Goal: Task Accomplishment & Management: Use online tool/utility

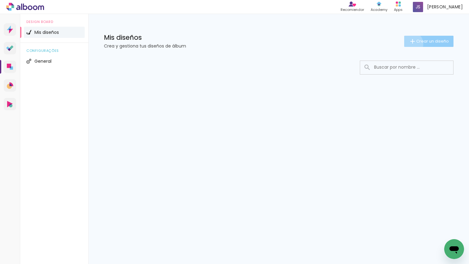
click at [410, 44] on iron-icon at bounding box center [412, 41] width 7 height 7
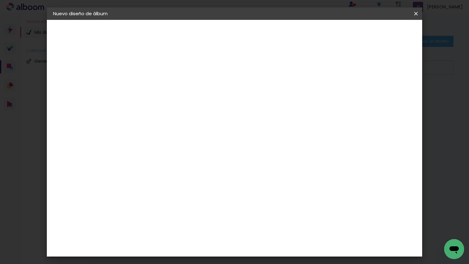
click at [157, 90] on paper-input-container "Título del álbum" at bounding box center [154, 84] width 4 height 16
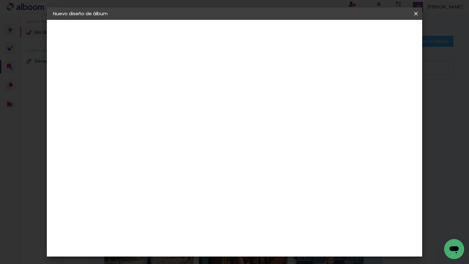
type input "EMI"
type paper-input "EMI"
click at [0, 0] on slot "Avanzar" at bounding box center [0, 0] width 0 height 0
drag, startPoint x: 371, startPoint y: 91, endPoint x: 374, endPoint y: 87, distance: 4.9
click at [260, 91] on paper-item "Tamaño libre" at bounding box center [231, 94] width 58 height 14
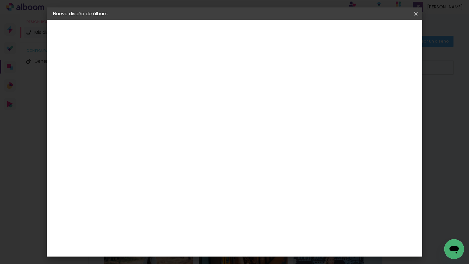
click at [260, 38] on paper-button "Avanzar" at bounding box center [245, 33] width 30 height 11
click at [277, 184] on input "60" at bounding box center [271, 188] width 16 height 9
type input "6"
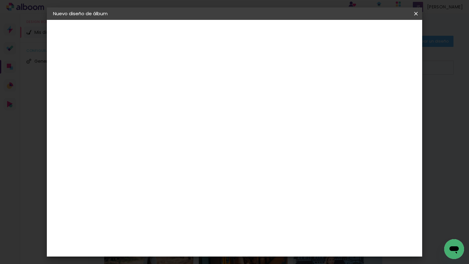
type input "45"
type paper-input "45"
click at [381, 35] on span "Empezar diseño" at bounding box center [364, 33] width 34 height 4
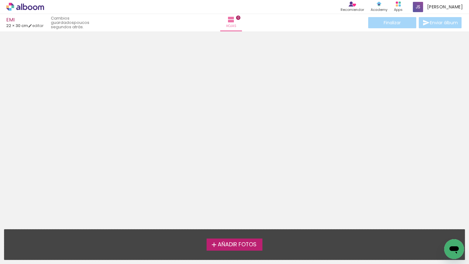
click at [247, 244] on span "Añadir Fotos" at bounding box center [237, 245] width 39 height 6
click at [0, 0] on input "file" at bounding box center [0, 0] width 0 height 0
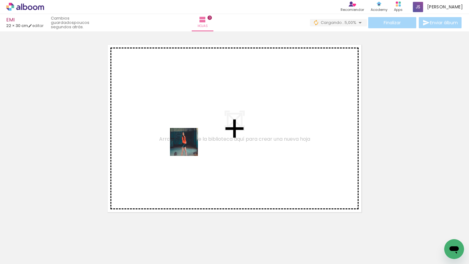
drag, startPoint x: 132, startPoint y: 191, endPoint x: 156, endPoint y: 175, distance: 28.8
click at [189, 146] on quentale-workspace at bounding box center [234, 132] width 469 height 264
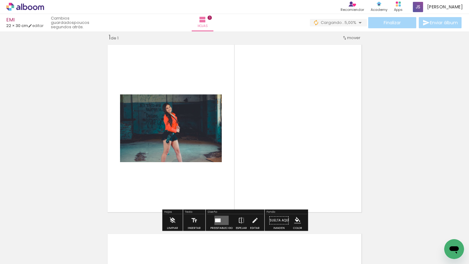
drag, startPoint x: 107, startPoint y: 235, endPoint x: 118, endPoint y: 234, distance: 10.7
click at [118, 199] on quentale-workspace at bounding box center [234, 132] width 469 height 264
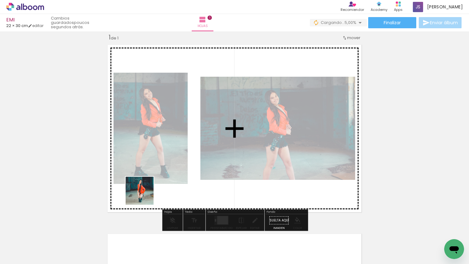
click at [145, 194] on quentale-workspace at bounding box center [234, 132] width 469 height 264
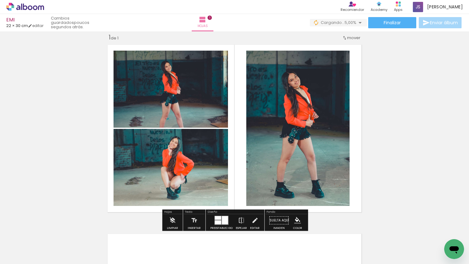
drag, startPoint x: 189, startPoint y: 206, endPoint x: 206, endPoint y: 242, distance: 40.1
click at [191, 203] on quentale-workspace at bounding box center [234, 132] width 469 height 264
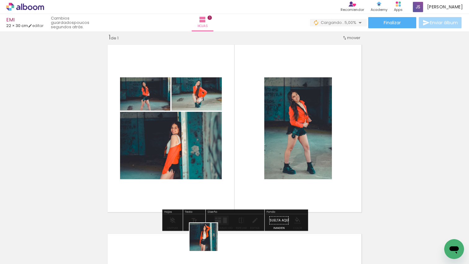
drag, startPoint x: 208, startPoint y: 241, endPoint x: 238, endPoint y: 230, distance: 31.4
click at [229, 211] on quentale-workspace at bounding box center [234, 132] width 469 height 264
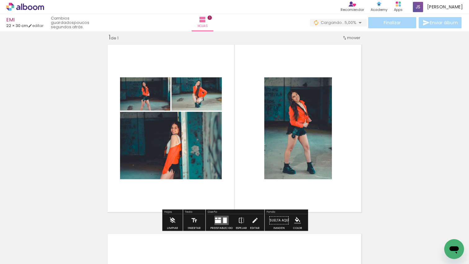
drag, startPoint x: 236, startPoint y: 209, endPoint x: 220, endPoint y: 222, distance: 20.7
click at [235, 202] on quentale-workspace at bounding box center [234, 132] width 469 height 264
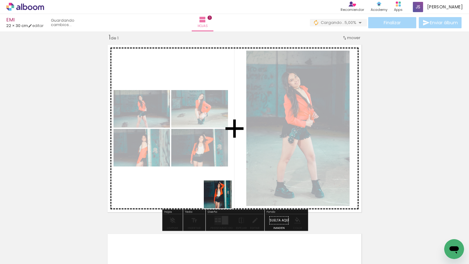
drag, startPoint x: 222, startPoint y: 199, endPoint x: 225, endPoint y: 187, distance: 11.8
click at [226, 187] on quentale-workspace at bounding box center [234, 132] width 469 height 264
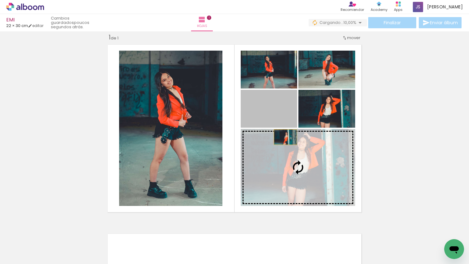
drag, startPoint x: 281, startPoint y: 109, endPoint x: 288, endPoint y: 145, distance: 37.0
click at [0, 0] on slot at bounding box center [0, 0] width 0 height 0
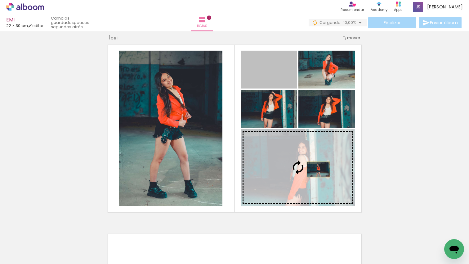
drag, startPoint x: 291, startPoint y: 95, endPoint x: 318, endPoint y: 169, distance: 79.1
click at [0, 0] on slot at bounding box center [0, 0] width 0 height 0
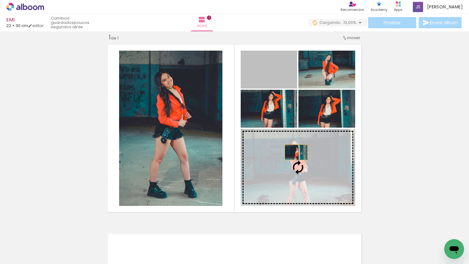
drag, startPoint x: 282, startPoint y: 72, endPoint x: 296, endPoint y: 152, distance: 81.0
click at [0, 0] on slot at bounding box center [0, 0] width 0 height 0
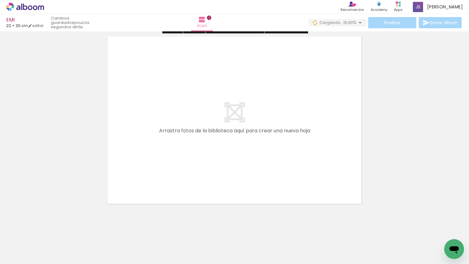
drag, startPoint x: 275, startPoint y: 221, endPoint x: 309, endPoint y: 240, distance: 38.5
click at [285, 173] on quentale-workspace at bounding box center [234, 132] width 469 height 264
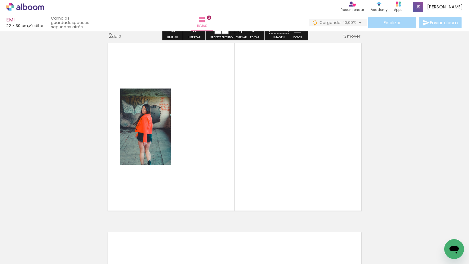
scroll to position [197, 0]
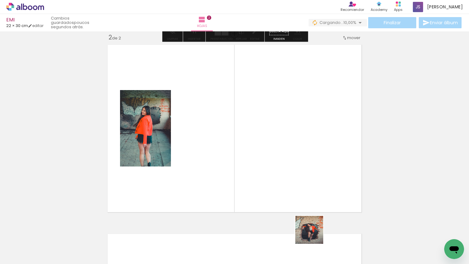
drag, startPoint x: 314, startPoint y: 234, endPoint x: 321, endPoint y: 214, distance: 21.8
click at [310, 191] on quentale-workspace at bounding box center [234, 132] width 469 height 264
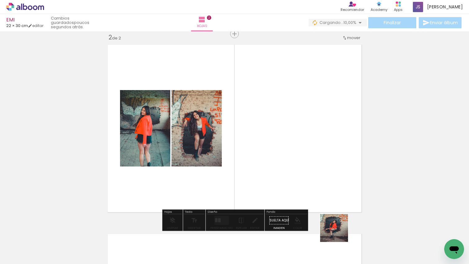
drag, startPoint x: 339, startPoint y: 232, endPoint x: 361, endPoint y: 244, distance: 25.7
click at [323, 185] on quentale-workspace at bounding box center [234, 132] width 469 height 264
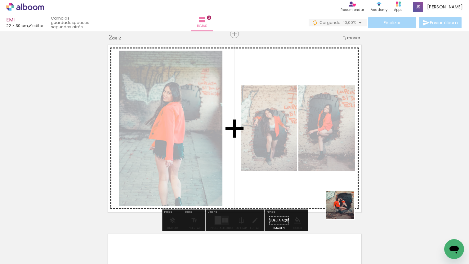
drag, startPoint x: 354, startPoint y: 223, endPoint x: 401, endPoint y: 259, distance: 59.0
click at [341, 204] on quentale-workspace at bounding box center [234, 132] width 469 height 264
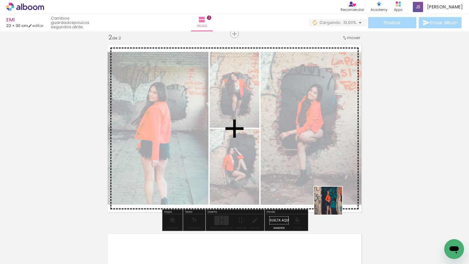
drag, startPoint x: 407, startPoint y: 242, endPoint x: 333, endPoint y: 234, distance: 74.6
click at [320, 197] on quentale-workspace at bounding box center [234, 132] width 469 height 264
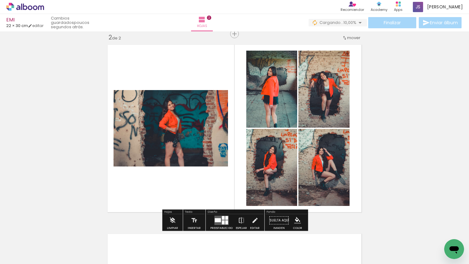
scroll to position [0, 143]
drag, startPoint x: 331, startPoint y: 234, endPoint x: 325, endPoint y: 259, distance: 25.7
click at [318, 214] on quentale-workspace at bounding box center [234, 132] width 469 height 264
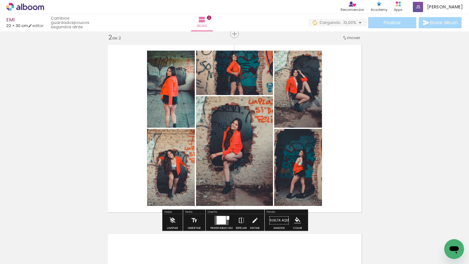
click at [305, 246] on div at bounding box center [295, 242] width 20 height 31
drag, startPoint x: 309, startPoint y: 246, endPoint x: 309, endPoint y: 240, distance: 6.2
click at [305, 240] on div at bounding box center [295, 242] width 20 height 31
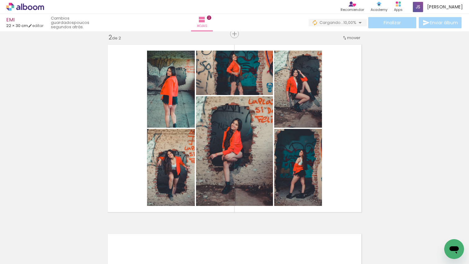
scroll to position [0, 311]
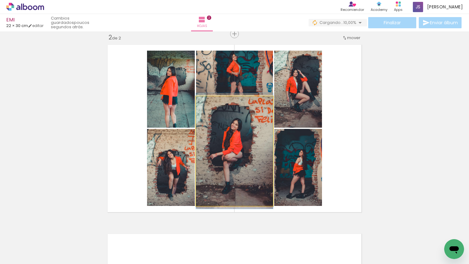
drag, startPoint x: 246, startPoint y: 158, endPoint x: 295, endPoint y: 160, distance: 48.8
click at [0, 0] on slot at bounding box center [0, 0] width 0 height 0
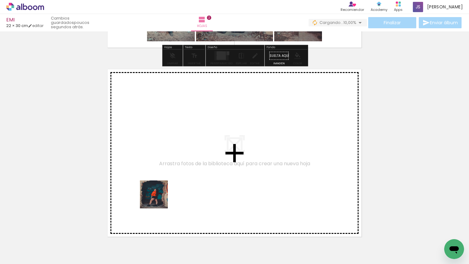
drag, startPoint x: 156, startPoint y: 205, endPoint x: 187, endPoint y: 149, distance: 63.6
click at [187, 149] on quentale-workspace at bounding box center [234, 132] width 469 height 264
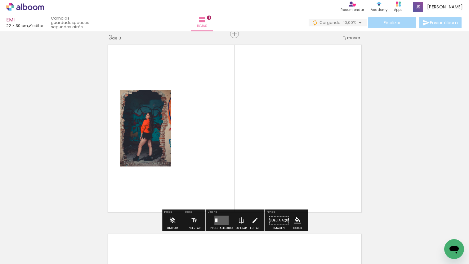
scroll to position [385, 0]
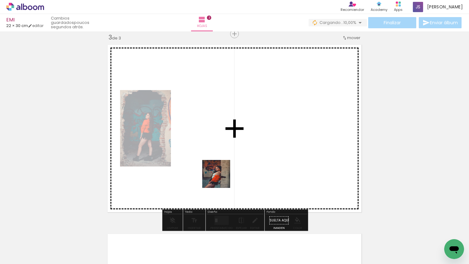
drag, startPoint x: 221, startPoint y: 178, endPoint x: 247, endPoint y: 249, distance: 75.5
click at [222, 177] on quentale-workspace at bounding box center [234, 132] width 469 height 264
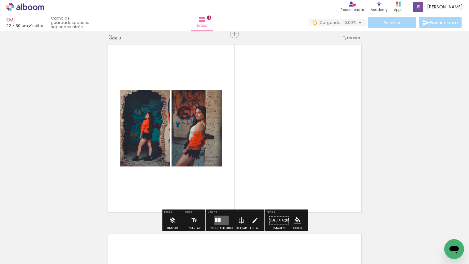
click at [252, 174] on quentale-workspace at bounding box center [234, 132] width 469 height 264
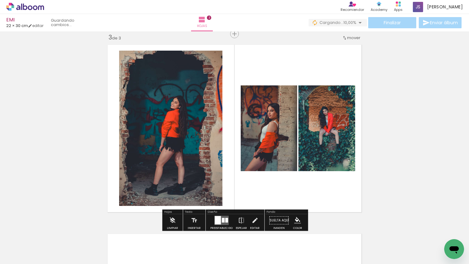
click at [285, 182] on quentale-workspace at bounding box center [234, 132] width 469 height 264
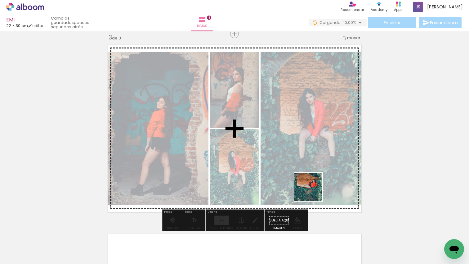
drag, startPoint x: 313, startPoint y: 193, endPoint x: 340, endPoint y: 248, distance: 61.7
click at [313, 191] on quentale-workspace at bounding box center [234, 132] width 469 height 264
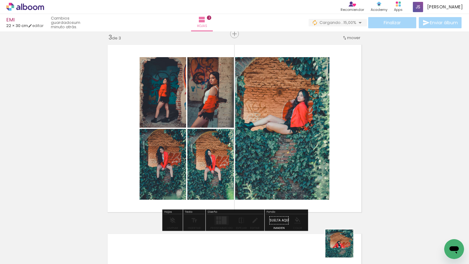
drag, startPoint x: 344, startPoint y: 248, endPoint x: 336, endPoint y: 186, distance: 62.5
click at [338, 186] on quentale-workspace at bounding box center [234, 132] width 469 height 264
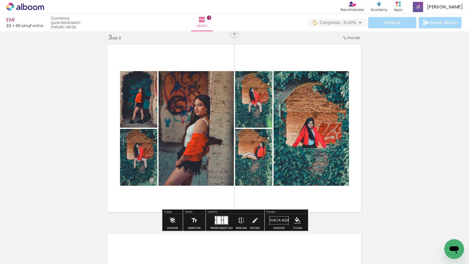
drag, startPoint x: 215, startPoint y: 221, endPoint x: 346, endPoint y: 168, distance: 142.1
click at [215, 221] on div at bounding box center [216, 222] width 2 height 4
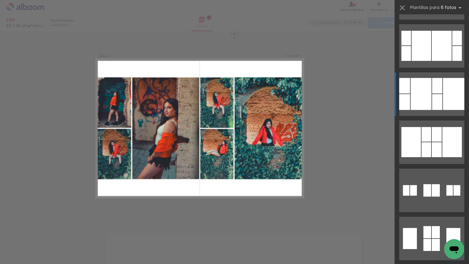
scroll to position [2350, 0]
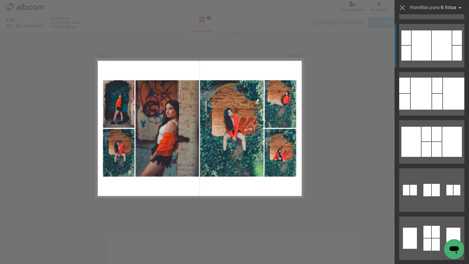
click at [434, 39] on div at bounding box center [442, 45] width 20 height 30
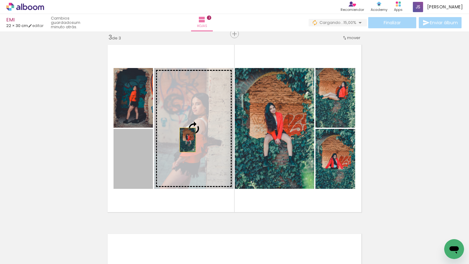
click at [0, 0] on slot at bounding box center [0, 0] width 0 height 0
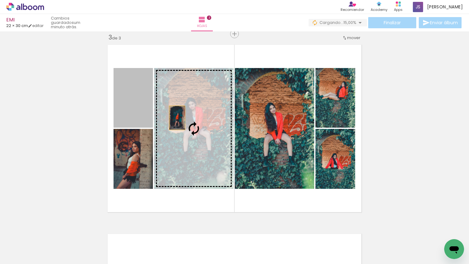
drag, startPoint x: 143, startPoint y: 110, endPoint x: 182, endPoint y: 119, distance: 40.0
click at [0, 0] on slot at bounding box center [0, 0] width 0 height 0
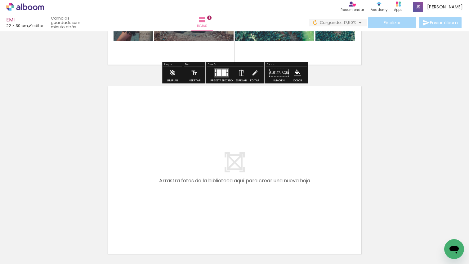
scroll to position [586, 0]
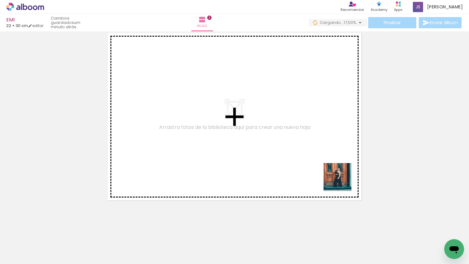
drag, startPoint x: 342, startPoint y: 181, endPoint x: 305, endPoint y: 143, distance: 53.7
click at [310, 148] on quentale-workspace at bounding box center [234, 132] width 469 height 264
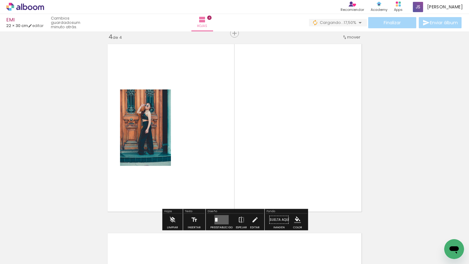
scroll to position [574, 0]
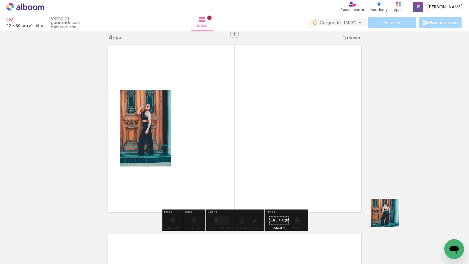
drag, startPoint x: 390, startPoint y: 217, endPoint x: 357, endPoint y: 209, distance: 34.3
click at [346, 188] on quentale-workspace at bounding box center [234, 132] width 469 height 264
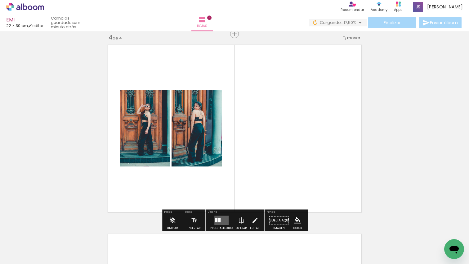
scroll to position [0, 717]
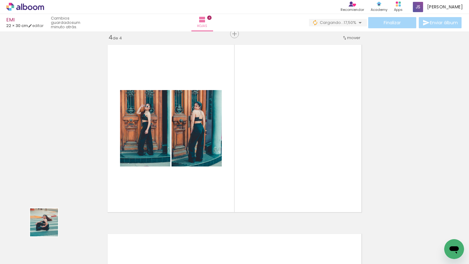
drag, startPoint x: 49, startPoint y: 227, endPoint x: 94, endPoint y: 202, distance: 51.4
click at [91, 179] on quentale-workspace at bounding box center [234, 132] width 469 height 264
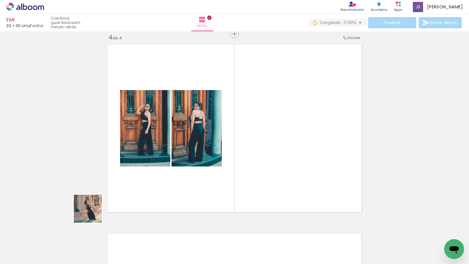
drag, startPoint x: 92, startPoint y: 213, endPoint x: 87, endPoint y: 219, distance: 7.7
click at [103, 186] on quentale-workspace at bounding box center [234, 132] width 469 height 264
drag, startPoint x: 48, startPoint y: 238, endPoint x: 164, endPoint y: 142, distance: 150.2
click at [164, 142] on quentale-workspace at bounding box center [234, 132] width 469 height 264
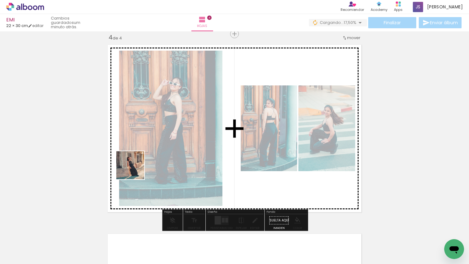
drag, startPoint x: 91, startPoint y: 223, endPoint x: 135, endPoint y: 170, distance: 69.2
click at [135, 170] on quentale-workspace at bounding box center [234, 132] width 469 height 264
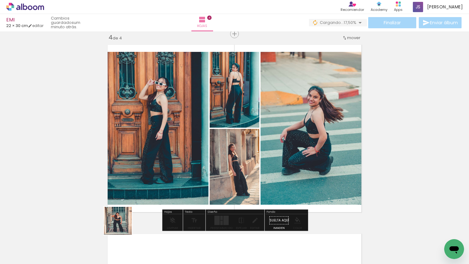
drag, startPoint x: 122, startPoint y: 225, endPoint x: 148, endPoint y: 207, distance: 31.3
click at [147, 152] on quentale-workspace at bounding box center [234, 132] width 469 height 264
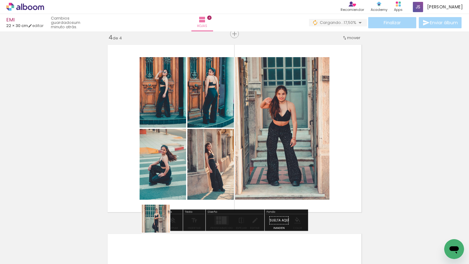
drag, startPoint x: 158, startPoint y: 231, endPoint x: 182, endPoint y: 154, distance: 80.9
click at [182, 154] on quentale-workspace at bounding box center [234, 132] width 469 height 264
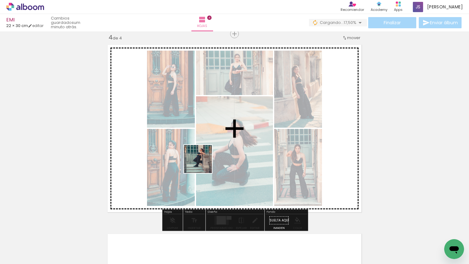
click at [202, 163] on quentale-workspace at bounding box center [234, 132] width 469 height 264
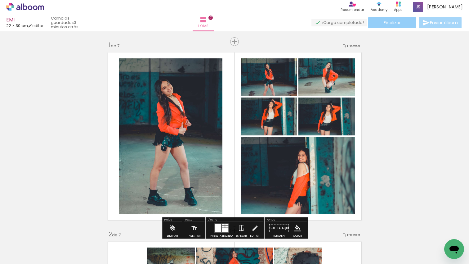
click at [404, 26] on paper-button "Finalizar" at bounding box center [392, 22] width 48 height 11
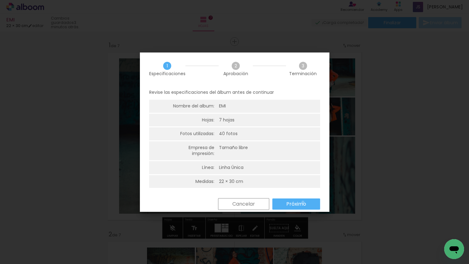
drag, startPoint x: 303, startPoint y: 202, endPoint x: 275, endPoint y: 181, distance: 35.0
click at [0, 0] on slot "Próximo" at bounding box center [0, 0] width 0 height 0
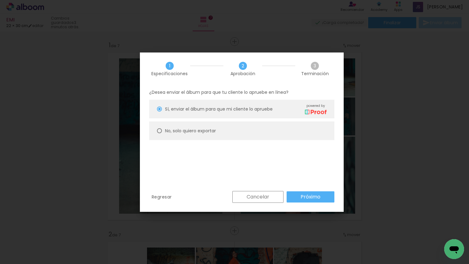
click at [190, 134] on paper-radio-button "No, solo quiero exportar" at bounding box center [241, 130] width 185 height 19
type paper-radio-button "on"
click at [0, 0] on slot "Próximo" at bounding box center [0, 0] width 0 height 0
type input "Alta, 300 DPI"
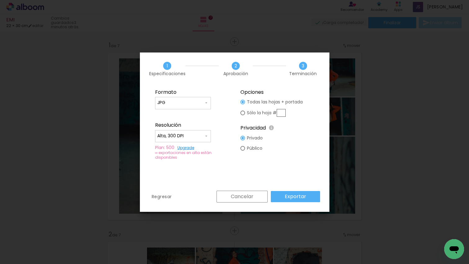
click at [318, 194] on paper-button "Exportar" at bounding box center [295, 196] width 49 height 11
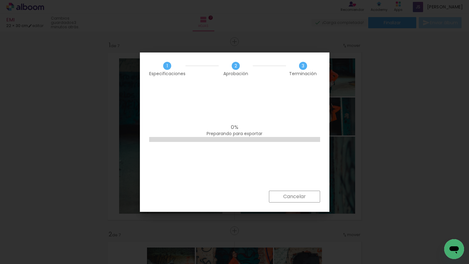
scroll to position [0, 567]
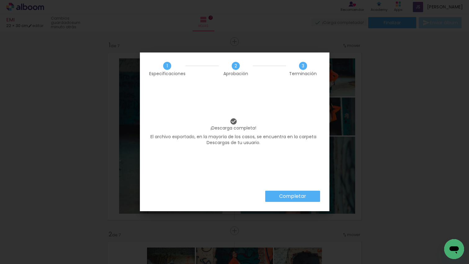
click at [0, 0] on slot "Completar" at bounding box center [0, 0] width 0 height 0
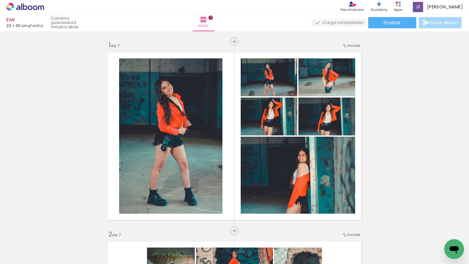
scroll to position [0, 567]
